Goal: Check status: Check status

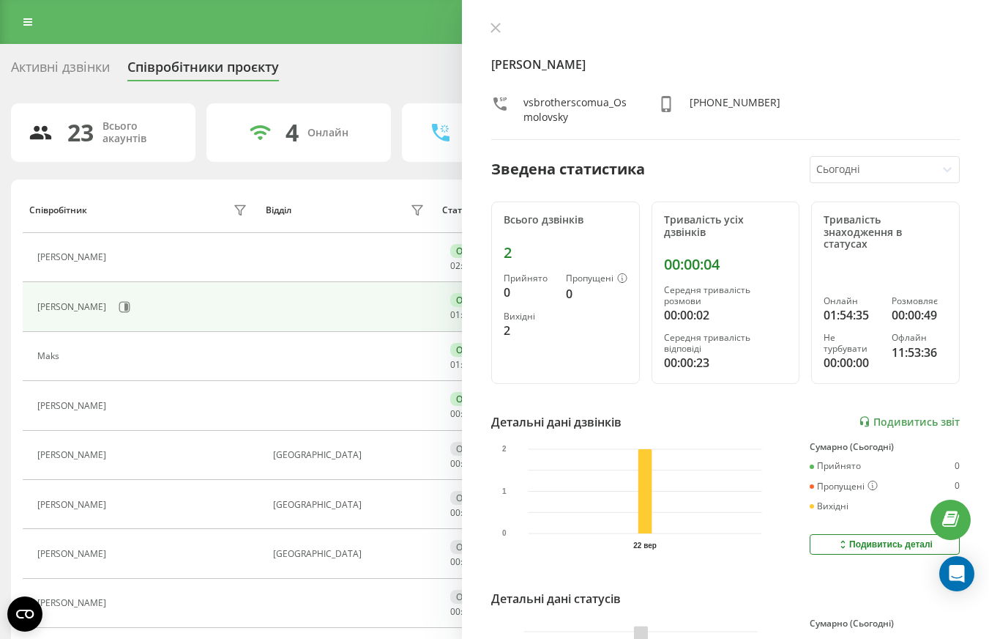
click at [120, 259] on icon at bounding box center [122, 258] width 12 height 12
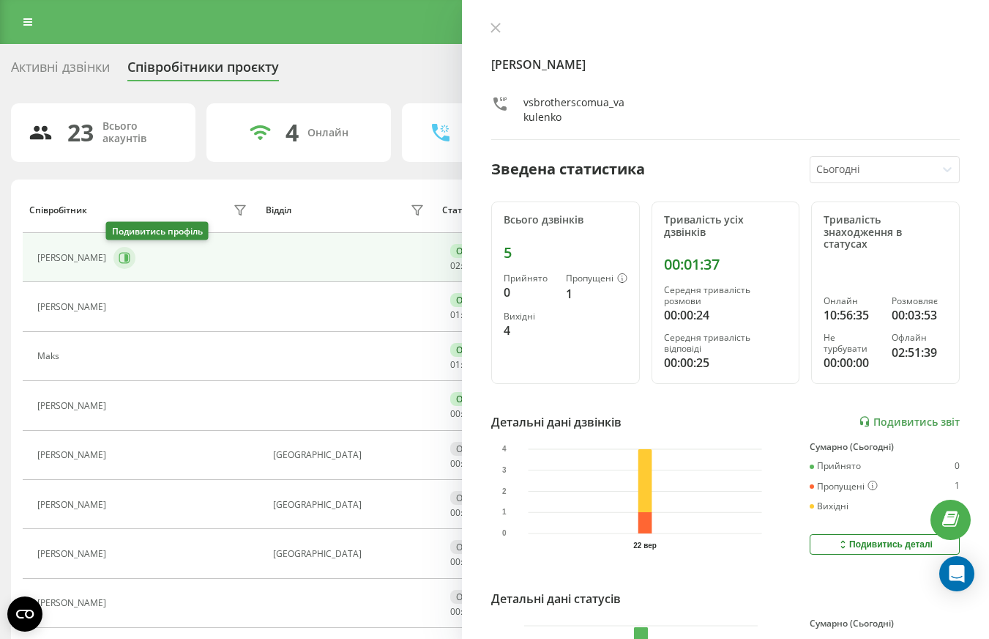
click at [119, 262] on icon at bounding box center [124, 257] width 11 height 11
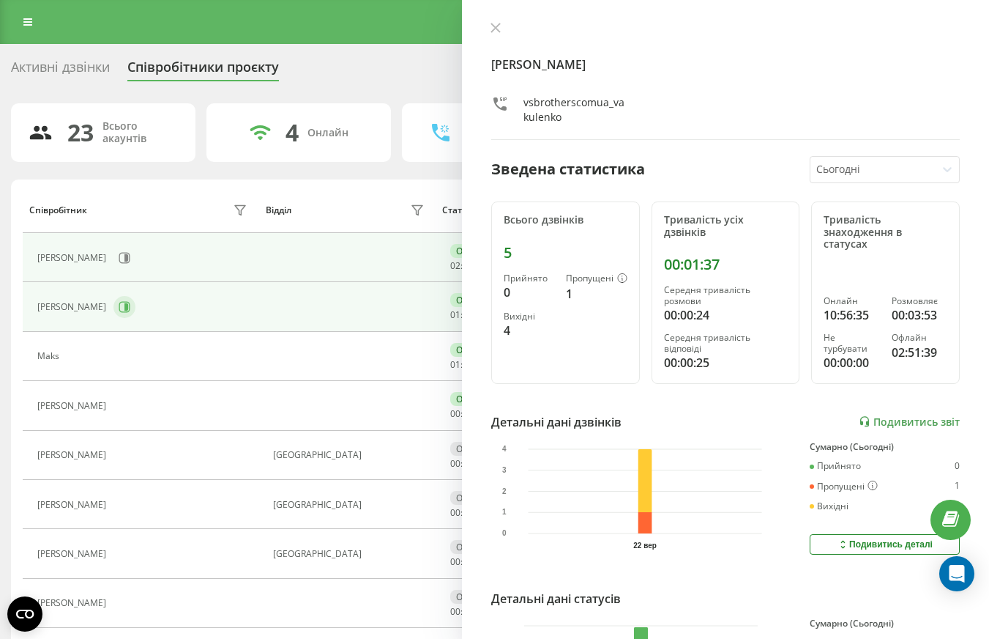
click at [126, 306] on icon at bounding box center [126, 306] width 4 height 7
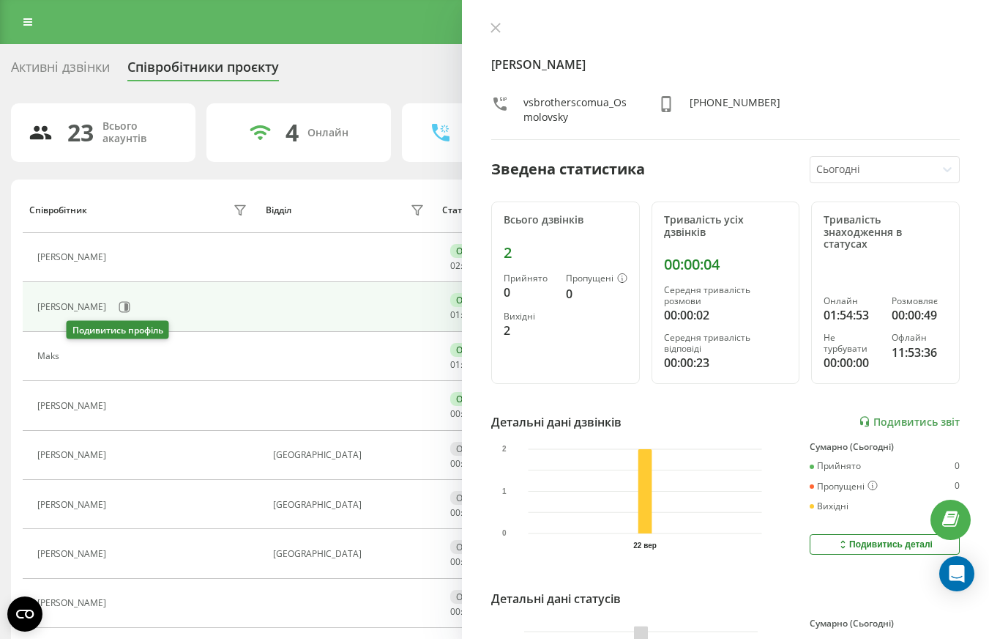
click at [72, 357] on icon at bounding box center [75, 356] width 11 height 11
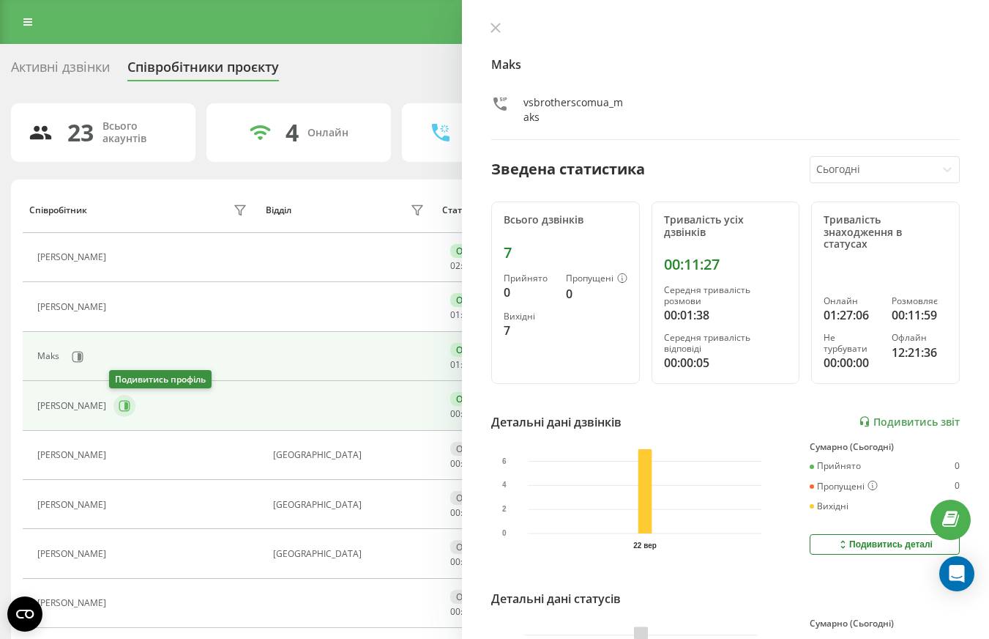
click at [124, 407] on icon at bounding box center [126, 405] width 4 height 7
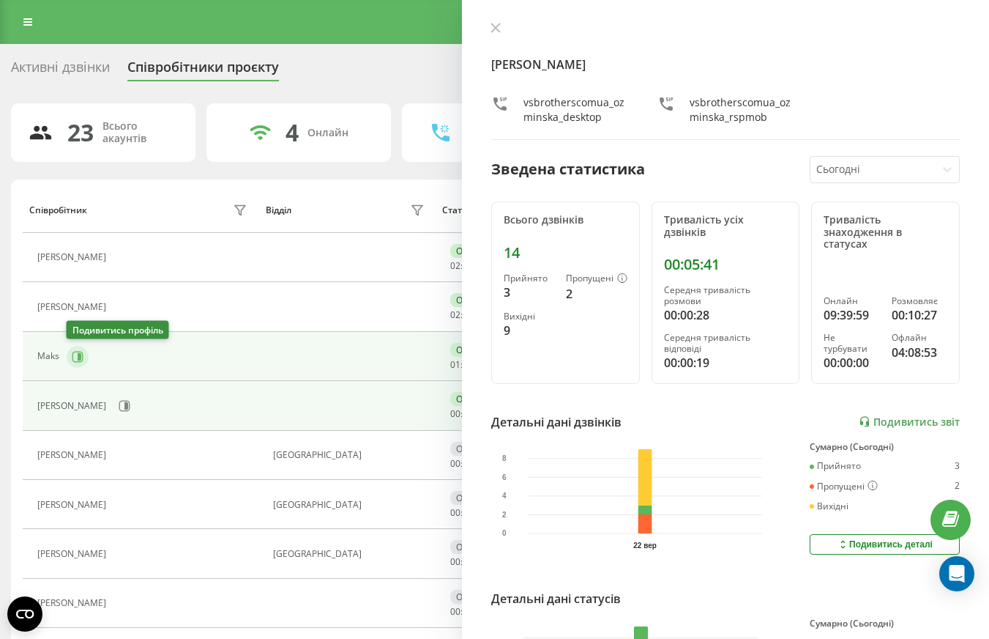
click at [81, 358] on icon at bounding box center [78, 357] width 12 height 12
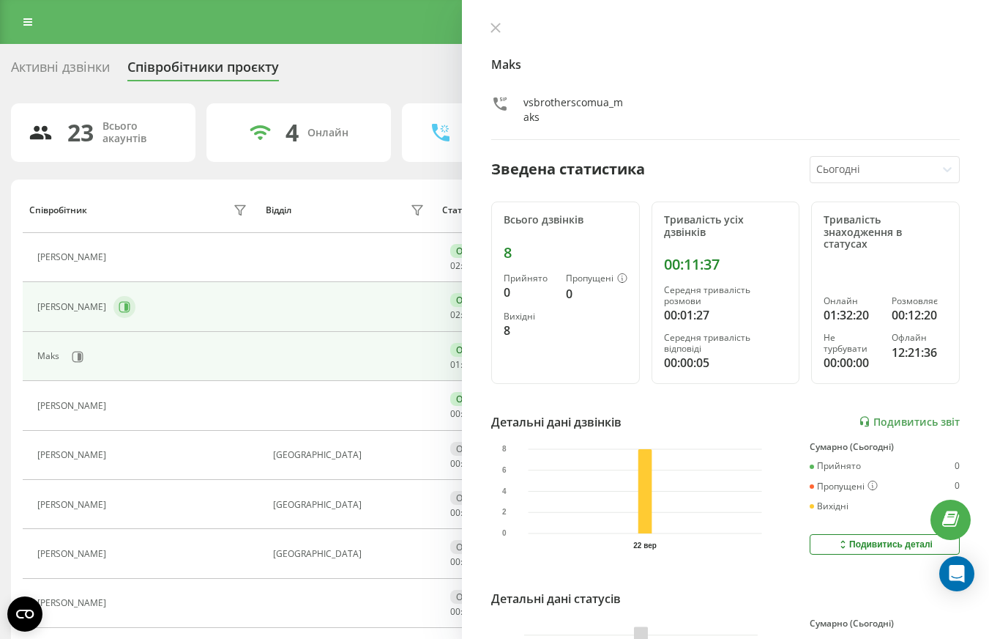
click at [130, 314] on button at bounding box center [124, 307] width 22 height 22
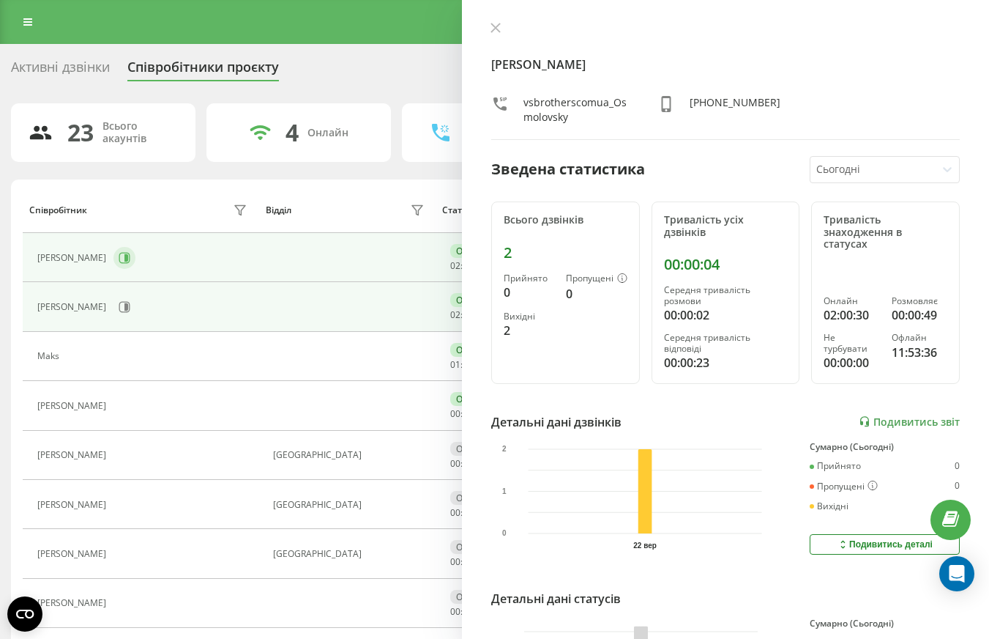
click at [119, 254] on icon at bounding box center [124, 257] width 11 height 11
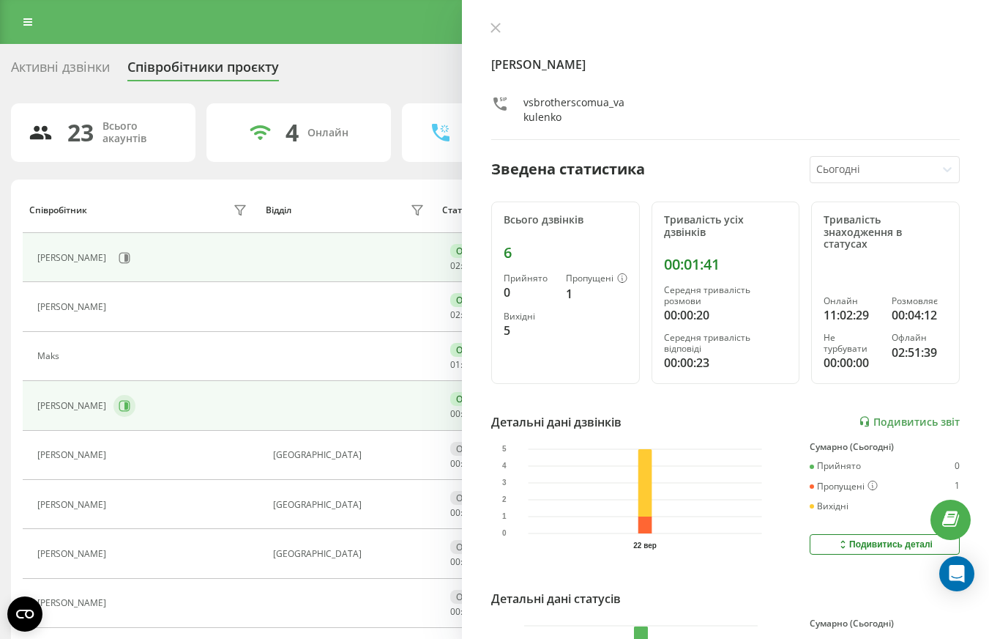
click at [119, 402] on icon at bounding box center [125, 406] width 12 height 12
